Goal: Complete application form

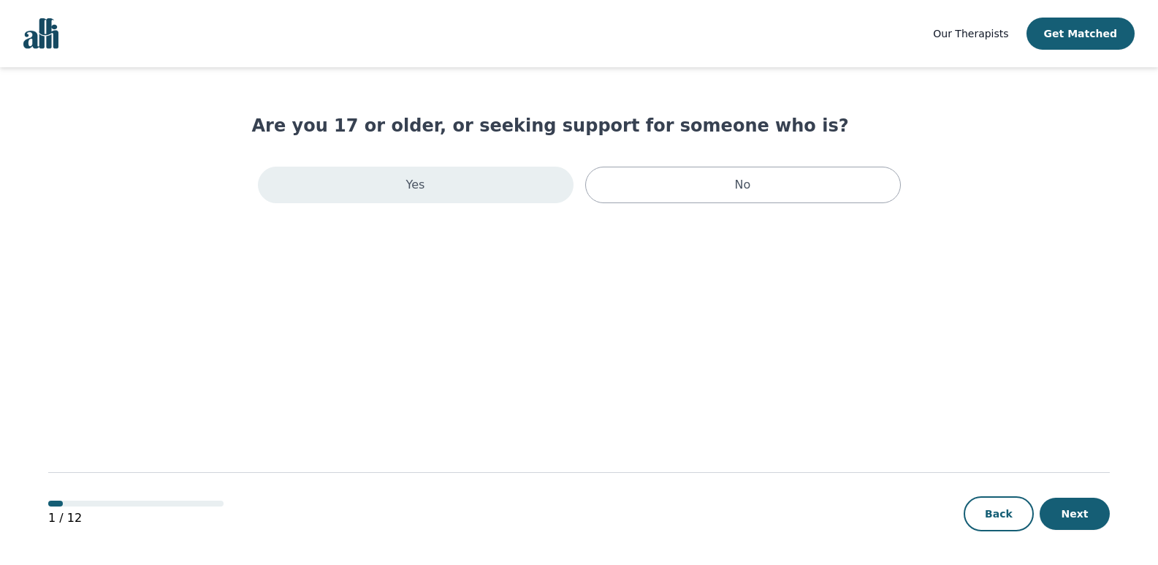
click at [444, 194] on div "Yes" at bounding box center [416, 185] width 316 height 37
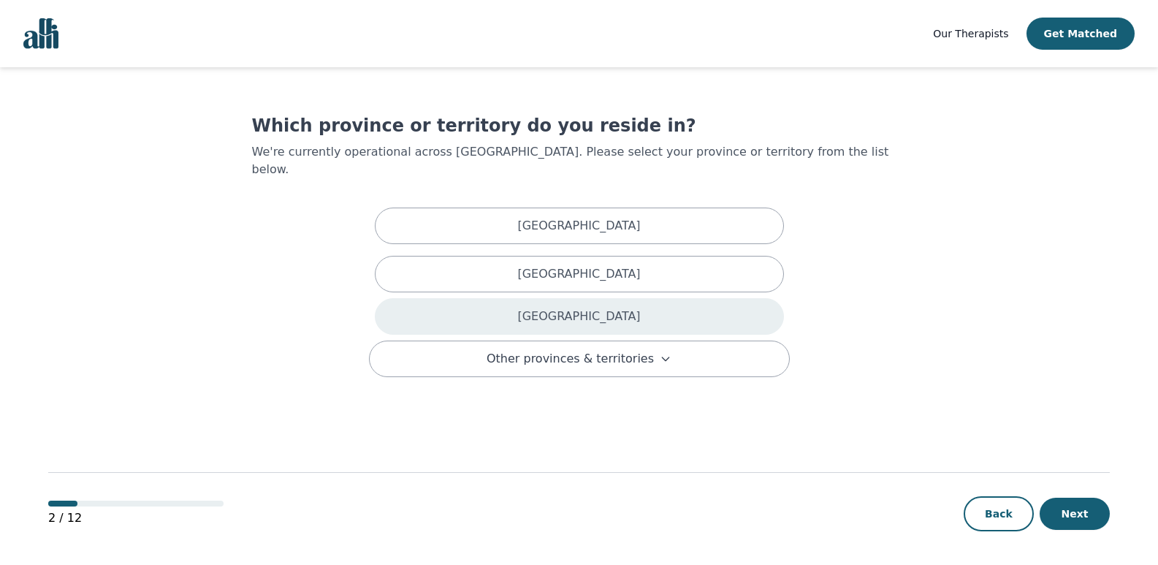
click at [463, 298] on div "[GEOGRAPHIC_DATA]" at bounding box center [579, 316] width 409 height 37
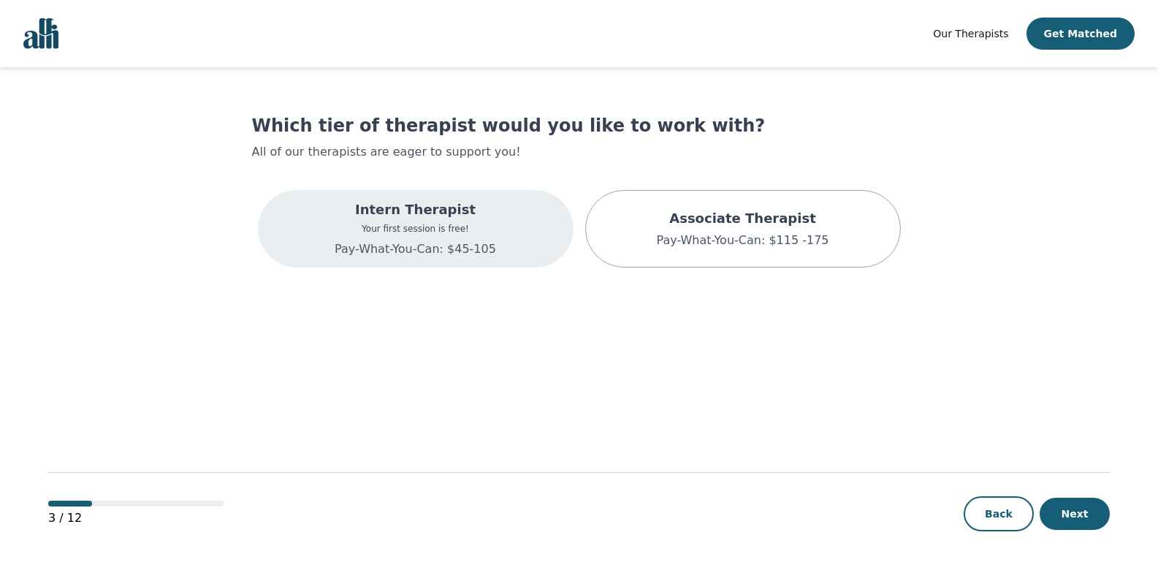
click at [465, 248] on p "Pay-What-You-Can: $45-105" at bounding box center [415, 249] width 161 height 18
